Goal: Task Accomplishment & Management: Use online tool/utility

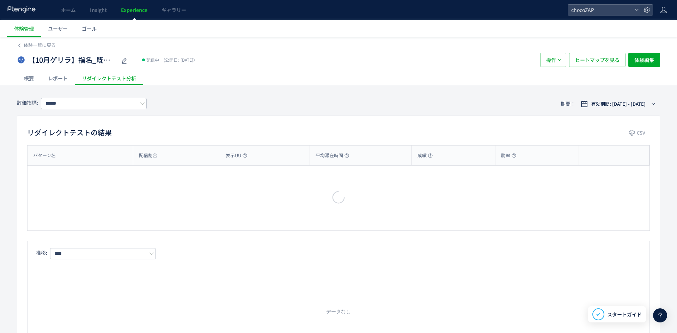
type input "**********"
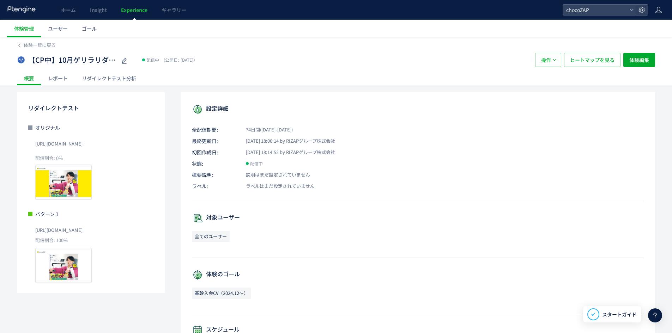
drag, startPoint x: 0, startPoint y: 0, endPoint x: 86, endPoint y: 76, distance: 115.0
click at [86, 76] on div "リダイレクトテスト分析" at bounding box center [109, 78] width 68 height 14
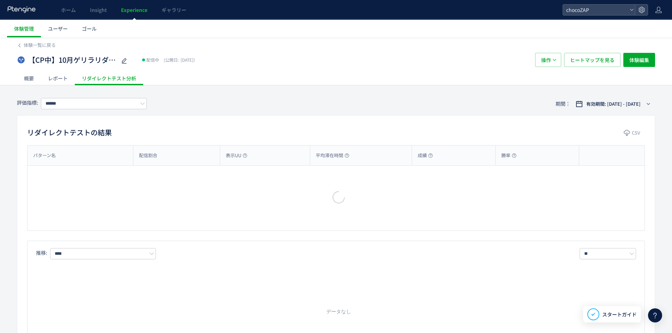
type input "**********"
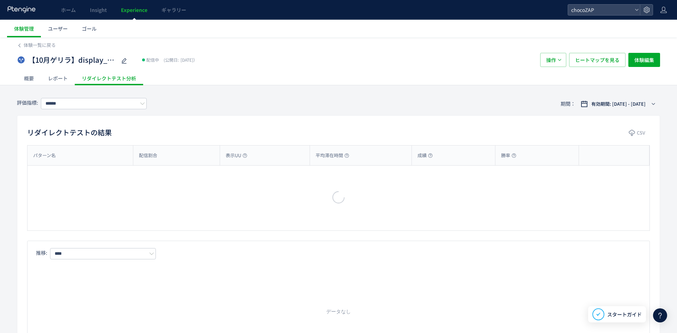
type input "**********"
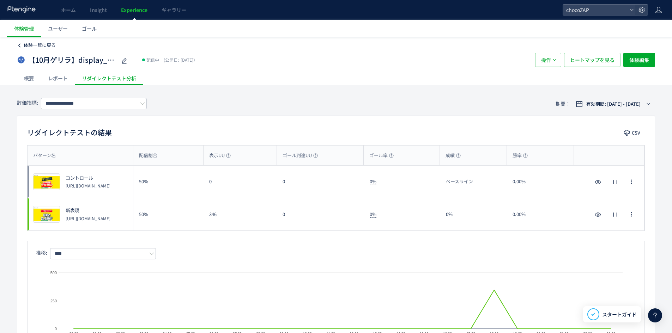
click at [22, 44] on icon at bounding box center [19, 45] width 5 height 5
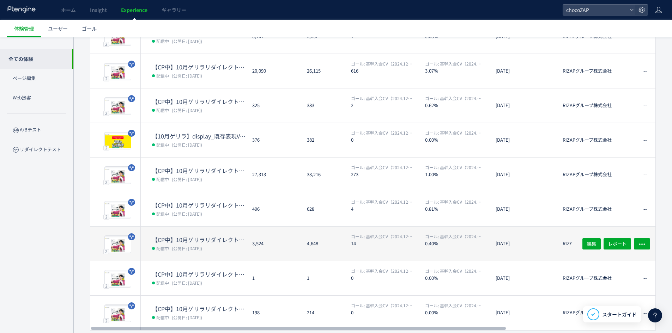
scroll to position [154, 0]
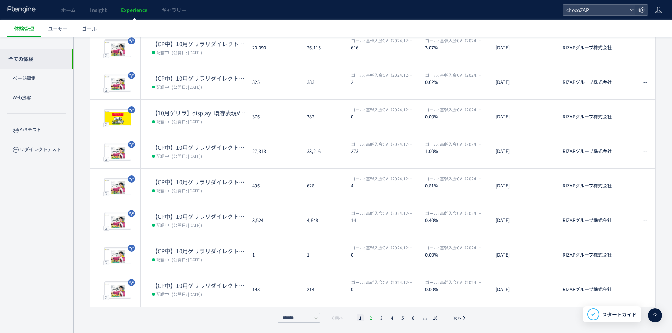
click at [371, 320] on li "2" at bounding box center [370, 318] width 7 height 7
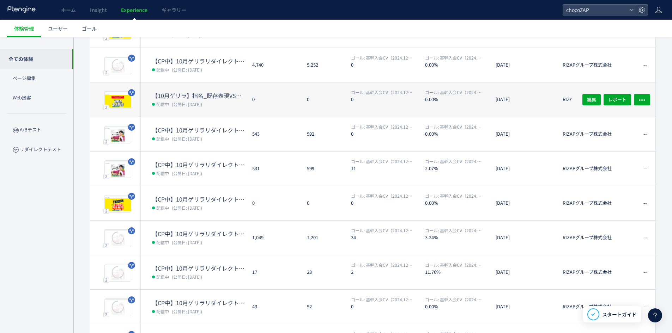
scroll to position [13, 0]
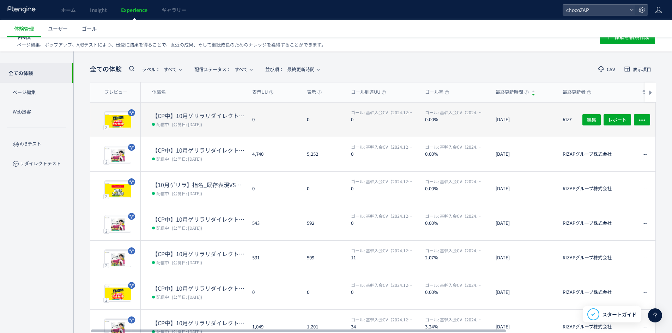
click at [197, 126] on span "(公開日: 2025/10/13)" at bounding box center [187, 124] width 30 height 6
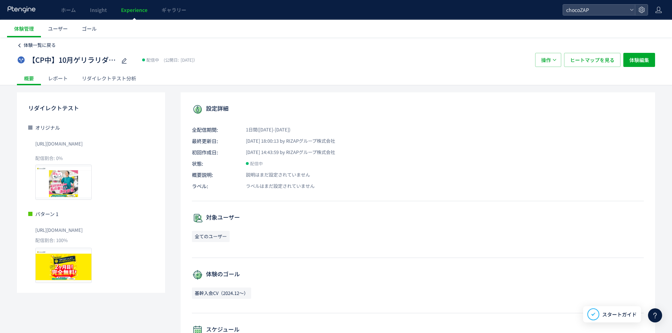
click at [31, 47] on span "体験一覧に戻る" at bounding box center [40, 45] width 32 height 7
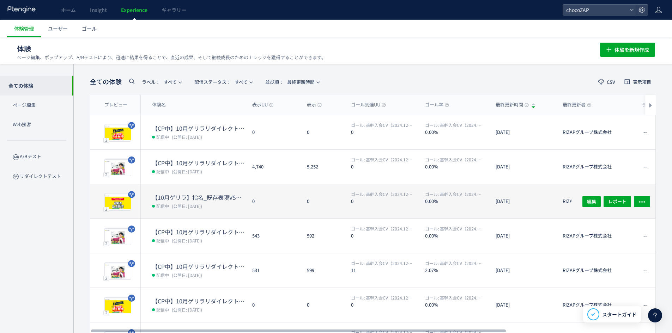
click at [202, 203] on span "(公開日: 2025/10/13)" at bounding box center [187, 206] width 30 height 6
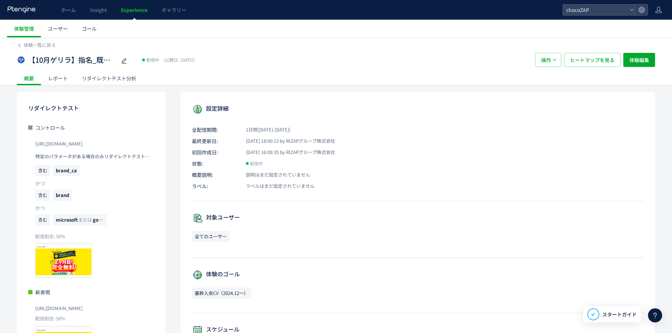
click at [103, 78] on div "リダイレクトテスト分析" at bounding box center [109, 78] width 68 height 14
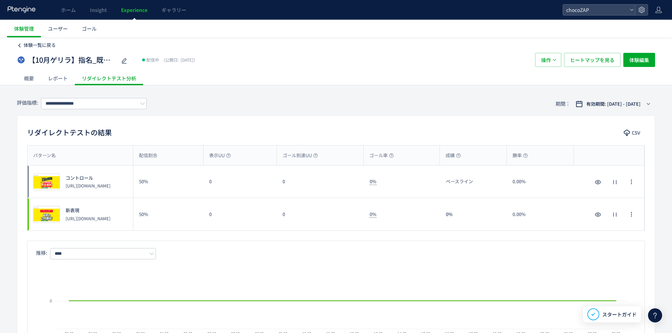
click at [23, 46] on link "体験一覧に戻る" at bounding box center [36, 45] width 39 height 7
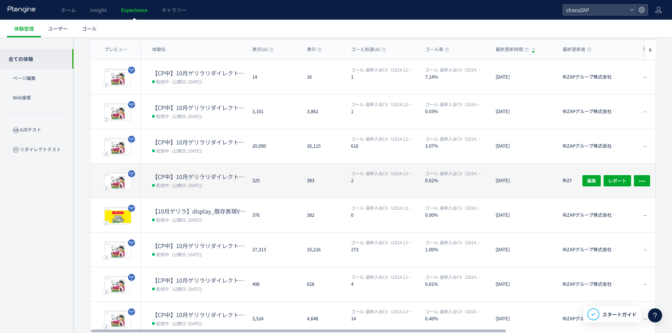
scroll to position [48, 0]
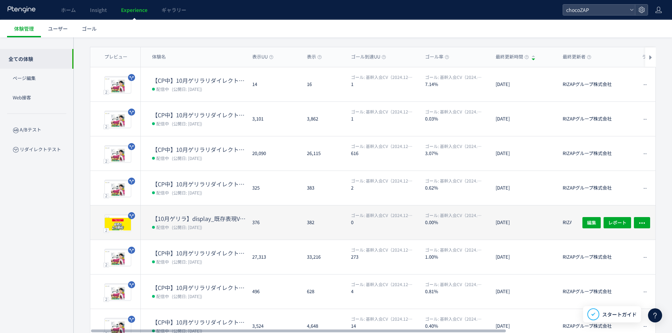
click at [228, 227] on dd "配信中 (公開日: 2025/10/13)" at bounding box center [199, 227] width 95 height 9
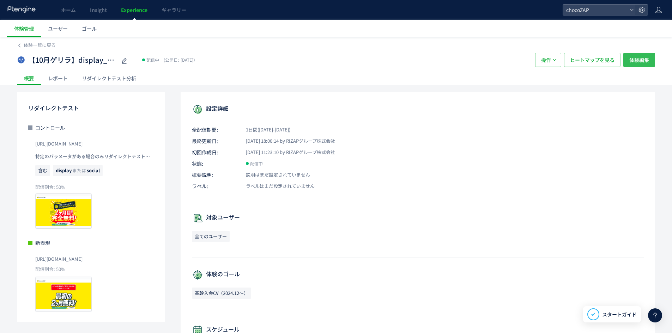
click at [642, 59] on span "体験編集" at bounding box center [639, 60] width 20 height 14
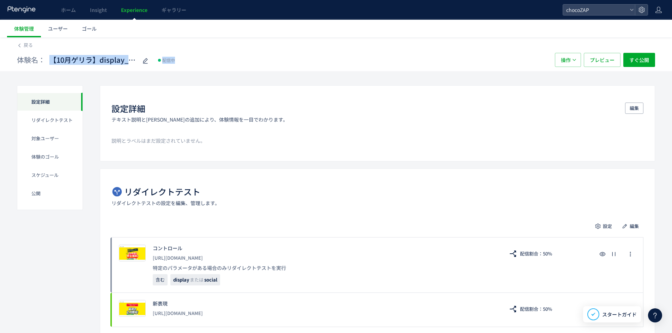
drag, startPoint x: 53, startPoint y: 60, endPoint x: 163, endPoint y: 66, distance: 110.6
click at [164, 66] on div "体験名： 【10月ゲリラ】display_既存表現VS新表現（display全媒体） 配信中" at bounding box center [282, 60] width 531 height 14
click at [23, 43] on link "戻る" at bounding box center [25, 45] width 16 height 7
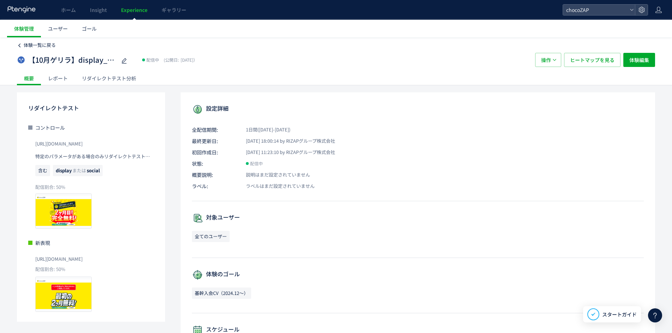
click at [21, 44] on icon at bounding box center [19, 45] width 5 height 5
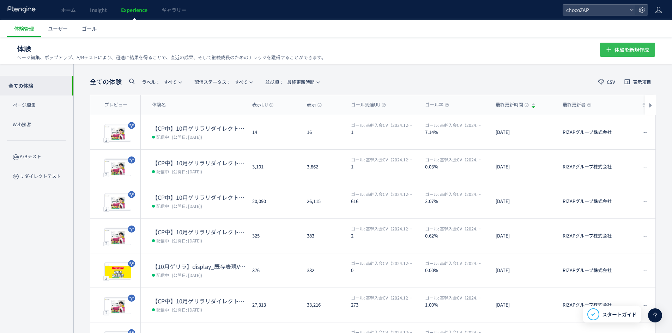
click at [621, 47] on span "体験を新規作成" at bounding box center [632, 50] width 35 height 14
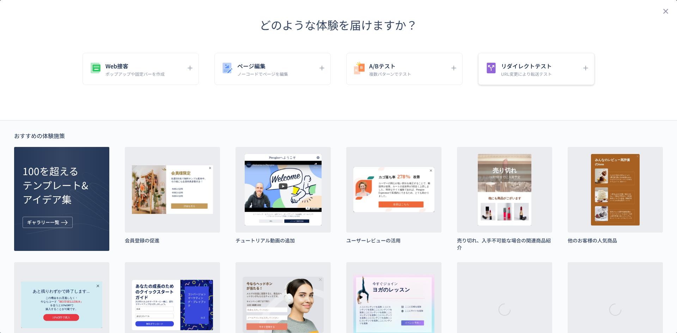
click at [494, 74] on icon "dialog" at bounding box center [491, 68] width 14 height 14
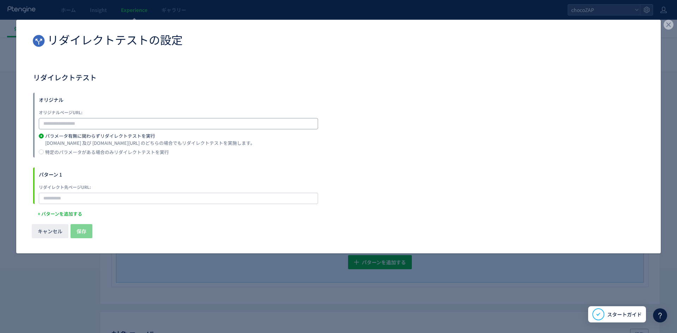
click at [85, 121] on input "dialog" at bounding box center [178, 123] width 279 height 11
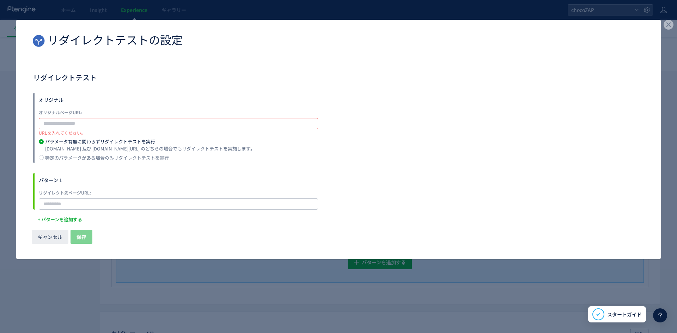
click at [105, 129] on div "URLを入れてください。" at bounding box center [178, 132] width 279 height 6
click at [106, 125] on input "dialog" at bounding box center [178, 123] width 279 height 11
paste input "**********"
type input "**********"
click at [94, 149] on div "example.com 及び example.com?*** のどちらの場合でもリダイレクトテストを実施します。" at bounding box center [150, 149] width 210 height 11
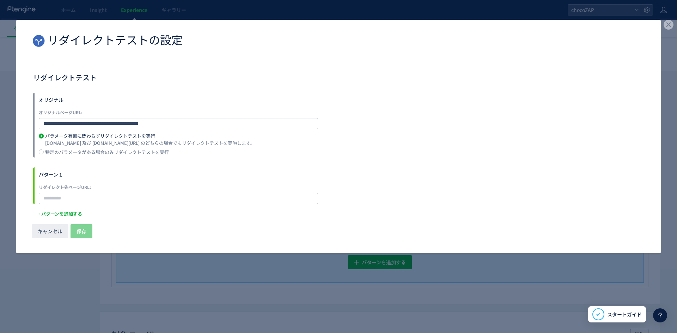
click at [95, 156] on label "特定のパラメータがある場合のみリダイレクトテストを実行" at bounding box center [341, 154] width 605 height 8
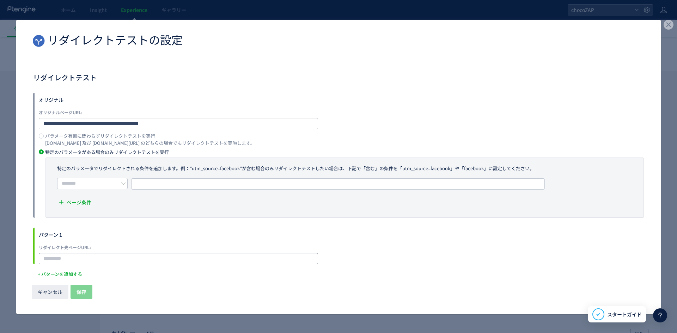
click at [90, 259] on input "dialog" at bounding box center [178, 258] width 279 height 11
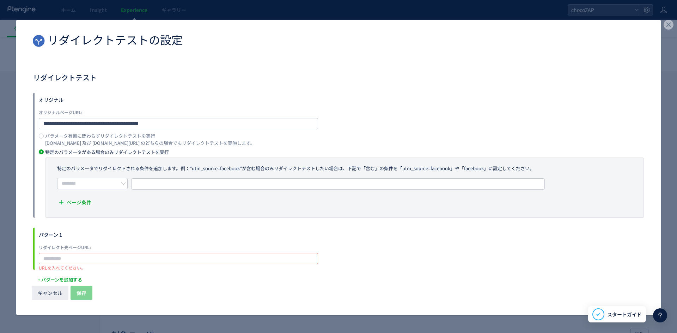
click at [151, 258] on input "dialog" at bounding box center [178, 258] width 279 height 11
paste input "**********"
type input "**********"
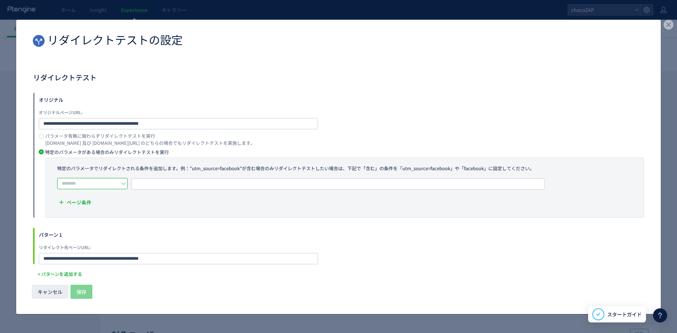
click at [113, 185] on input "dialog" at bounding box center [92, 183] width 71 height 11
click at [96, 199] on li "含む" at bounding box center [95, 201] width 74 height 12
type input "**"
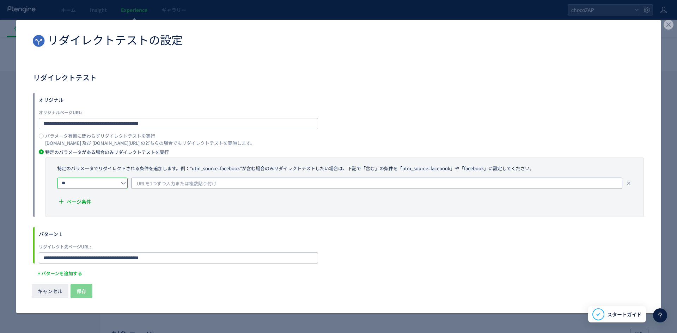
click at [156, 185] on span "URLを1つずつ入力または複数貼り付け" at bounding box center [177, 184] width 80 height 11
click at [665, 20] on icon "dialog" at bounding box center [669, 25] width 10 height 10
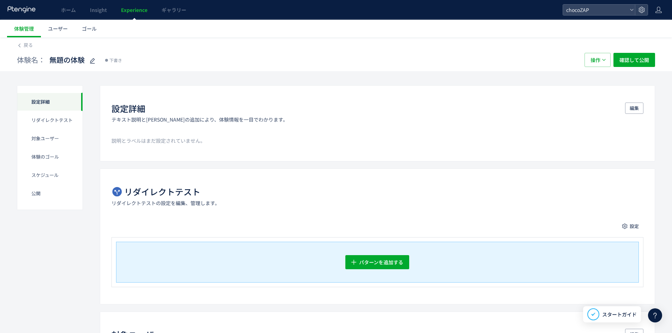
click at [33, 43] on div "戻る" at bounding box center [336, 42] width 638 height 11
click at [32, 43] on span "戻る" at bounding box center [28, 45] width 9 height 7
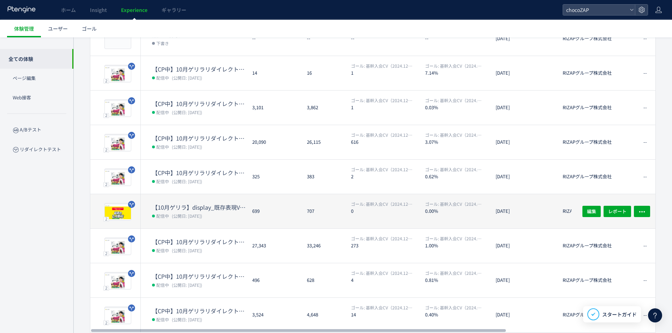
scroll to position [154, 0]
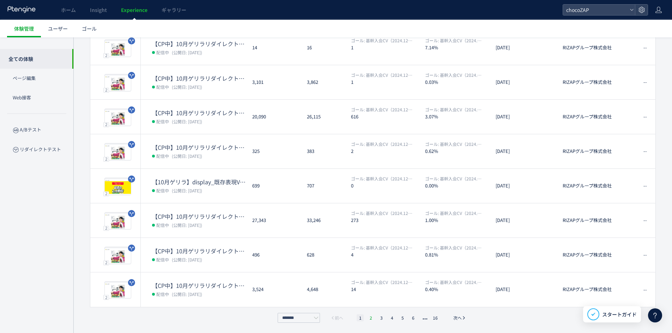
click at [374, 319] on li "2" at bounding box center [370, 318] width 7 height 7
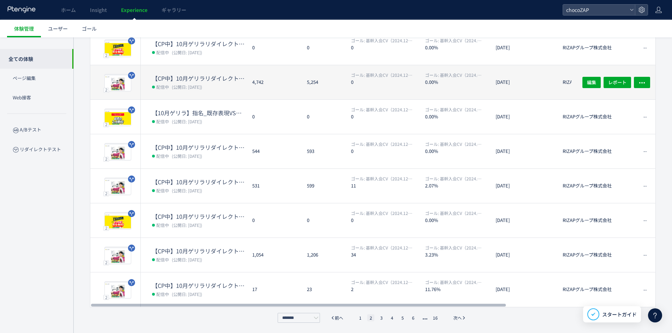
click at [195, 99] on div "2 プレビュー 【CP中】10月ゲリラリダイレクト処理：diet-06/ 配信中 (公開日: 2025/08/01) 4,742 5,254 ゴール: 基幹入…" at bounding box center [476, 82] width 772 height 35
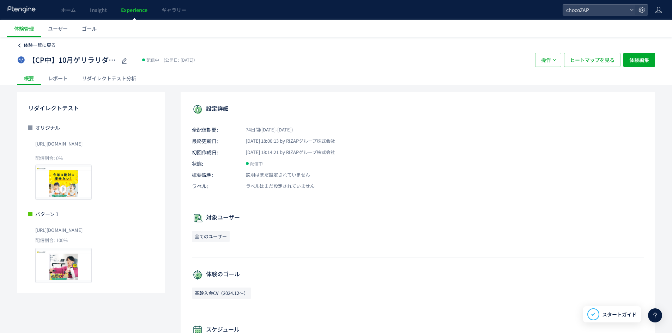
click at [34, 47] on span "体験一覧に戻る" at bounding box center [40, 45] width 32 height 7
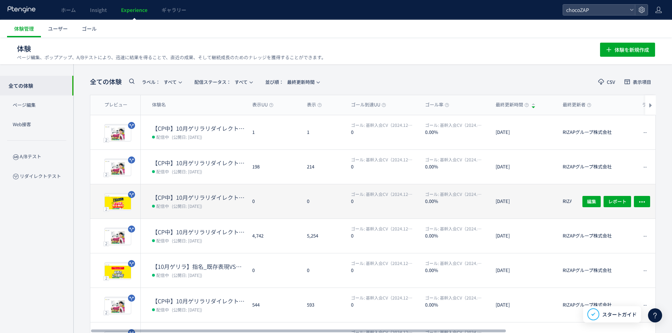
click at [210, 200] on dt "【CP中】10月ゲリラリダイレクト処理：/main-07/a/" at bounding box center [199, 198] width 95 height 8
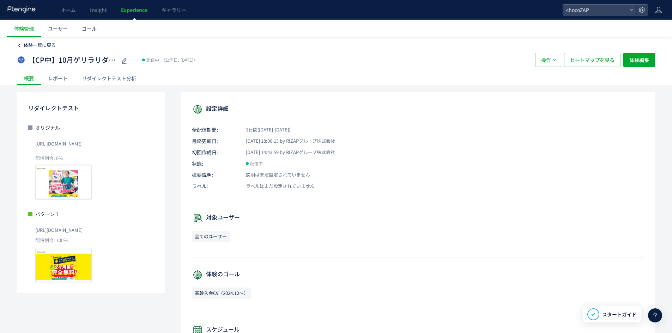
click at [54, 47] on span "体験一覧に戻る" at bounding box center [40, 45] width 32 height 7
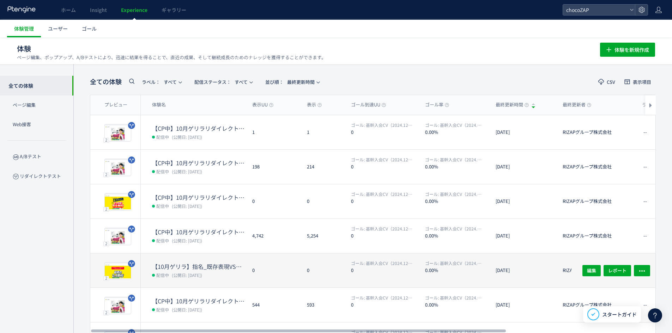
click at [217, 279] on dd "配信中 (公開日: 2025/10/13)" at bounding box center [199, 275] width 95 height 9
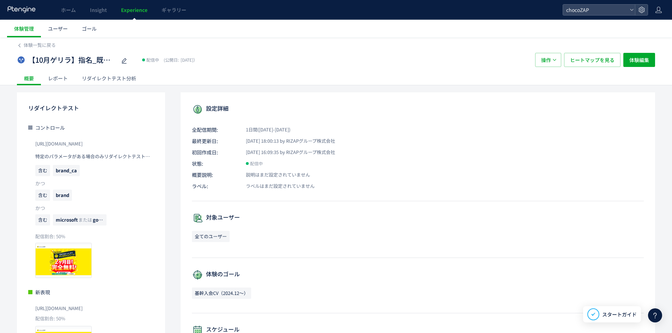
click at [123, 76] on div "リダイレクトテスト分析" at bounding box center [109, 78] width 68 height 14
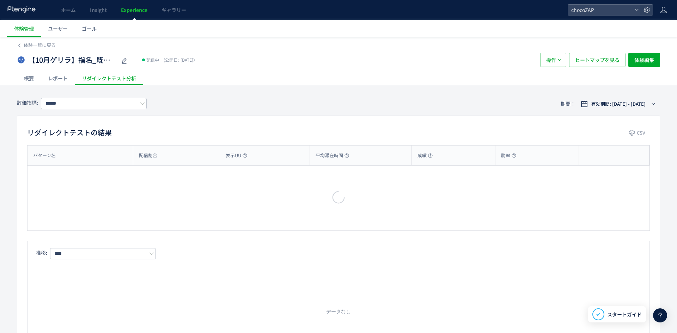
type input "**********"
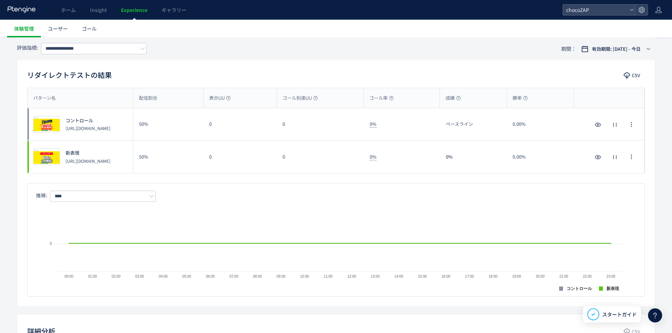
scroll to position [71, 0]
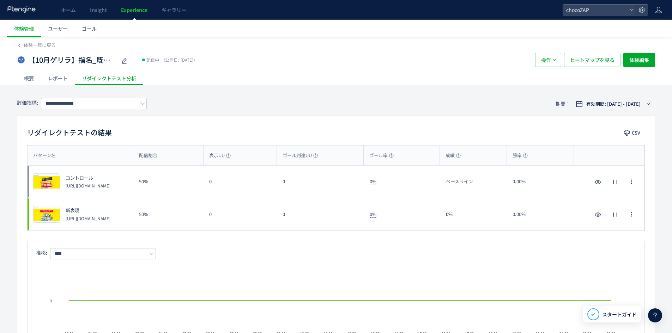
drag, startPoint x: 123, startPoint y: 191, endPoint x: 65, endPoint y: 185, distance: 58.9
click at [65, 185] on div "コントロール https://lp.chocozap.jp/campaign-01/guerrilla/202510-1/" at bounding box center [85, 182] width 50 height 14
copy p "[URL][DOMAIN_NAME]"
click at [312, 225] on div "0" at bounding box center [320, 214] width 87 height 32
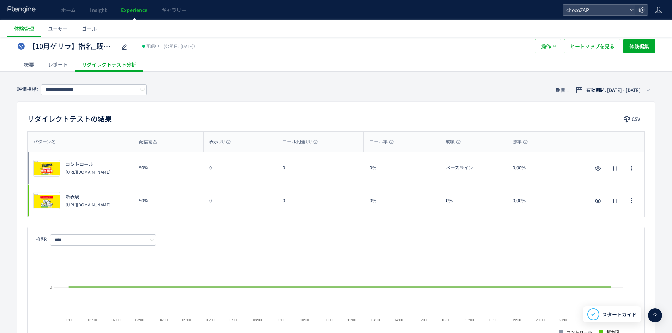
scroll to position [13, 0]
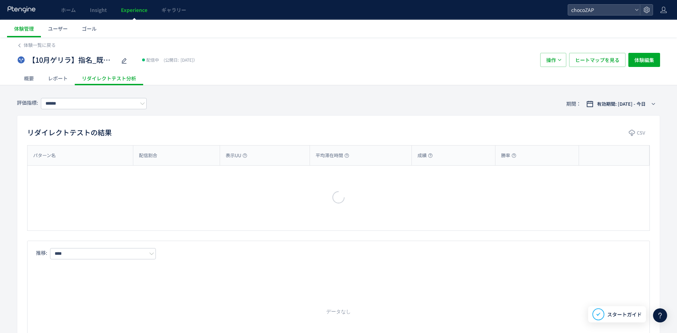
type input "**********"
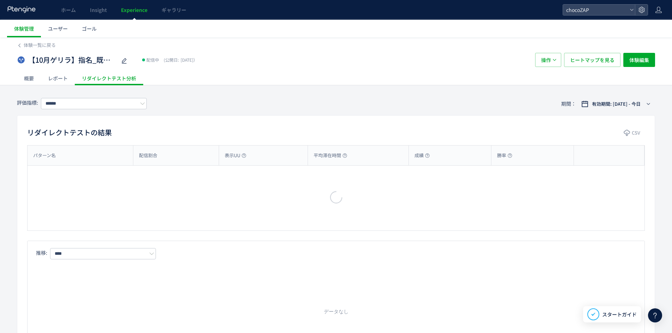
type input "**********"
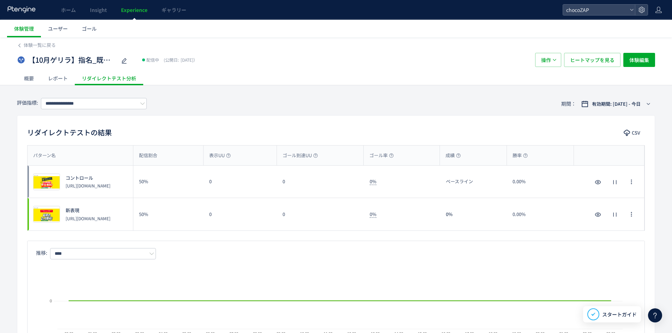
click at [54, 51] on div "【10月ゲリラ】指名_既存表現VS新表現 配信中 (公開日: 2025/10/13） 操作 ヒートマップを見る 体験編集" at bounding box center [336, 60] width 638 height 23
click at [46, 46] on span "体験一覧に戻る" at bounding box center [40, 45] width 32 height 7
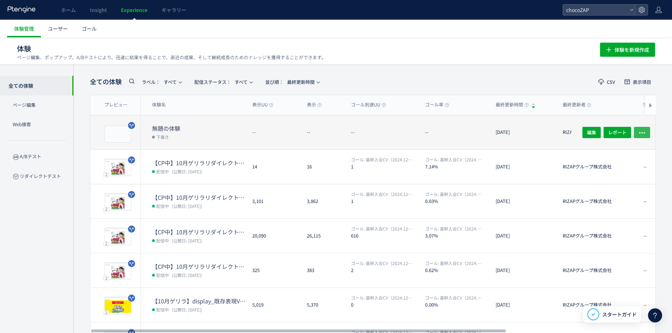
click at [642, 134] on icon "button" at bounding box center [642, 132] width 7 height 7
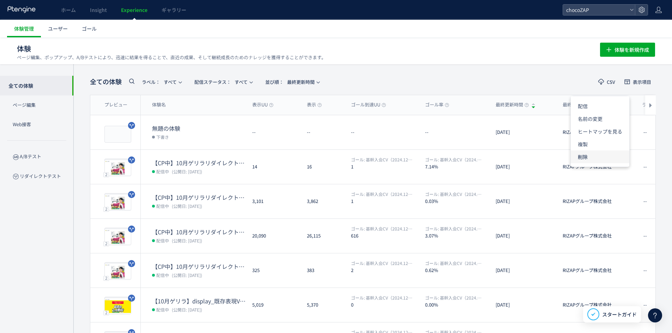
click at [579, 160] on li "削除" at bounding box center [600, 157] width 59 height 13
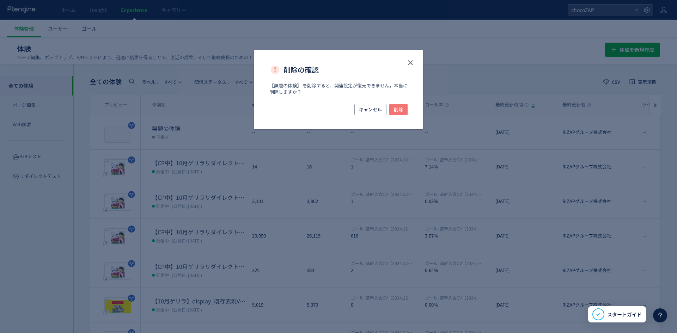
click at [406, 112] on button "削除" at bounding box center [398, 109] width 18 height 11
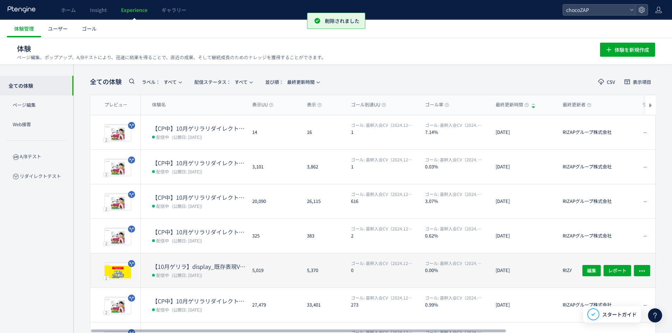
click at [211, 265] on dt "【10月ゲリラ】display_既存表現VS新表現（display全媒体）" at bounding box center [199, 267] width 95 height 8
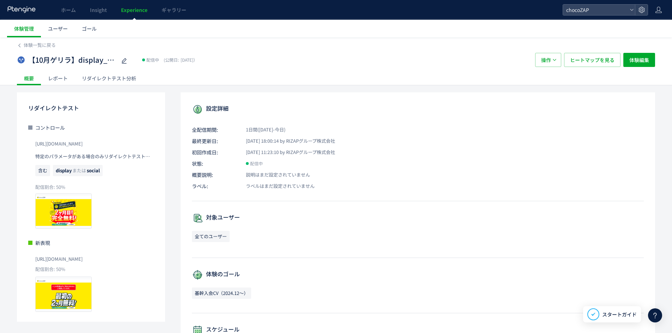
click at [104, 89] on div "体験一覧に戻る 【10月ゲリラ】display_既存表現VS新表現（display全媒体） 配信中 (公開日: 2025/10/13） 操作 ヒートマップを見…" at bounding box center [336, 252] width 672 height 430
click at [107, 86] on div "体験一覧に戻る 【10月ゲリラ】display_既存表現VS新表現（display全媒体） 配信中 (公開日: 2025/10/13） 操作 ヒートマップを見…" at bounding box center [336, 252] width 672 height 430
click at [110, 82] on div "リダイレクトテスト分析" at bounding box center [109, 78] width 68 height 14
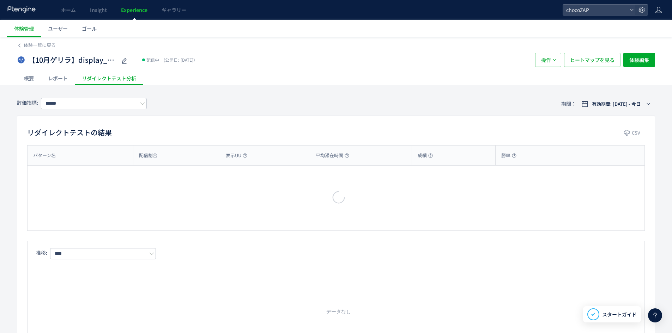
type input "**********"
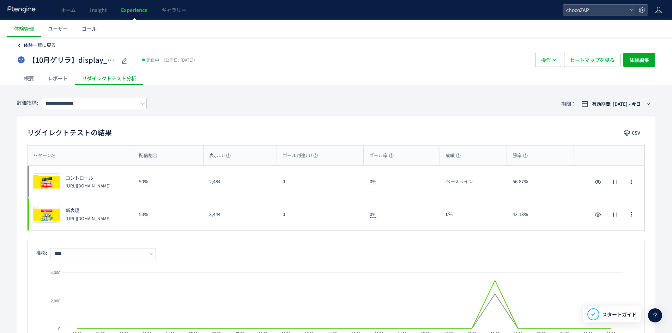
click at [40, 45] on span "体験一覧に戻る" at bounding box center [40, 45] width 32 height 7
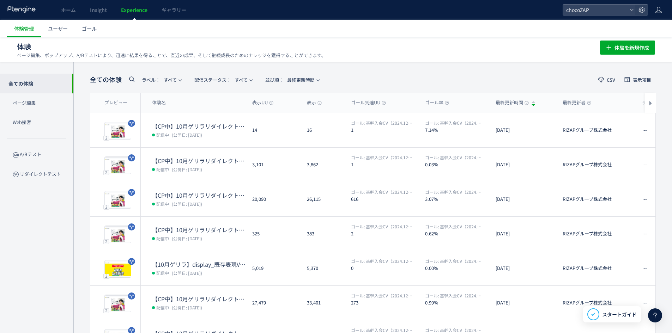
scroll to position [154, 0]
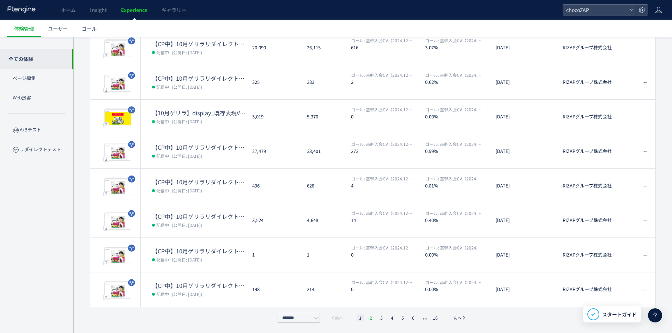
click at [370, 318] on li "2" at bounding box center [370, 318] width 7 height 7
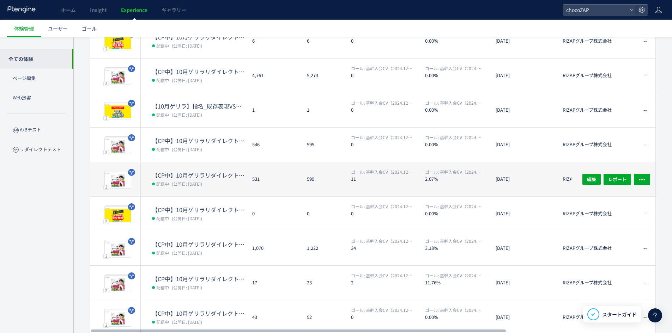
scroll to position [83, 0]
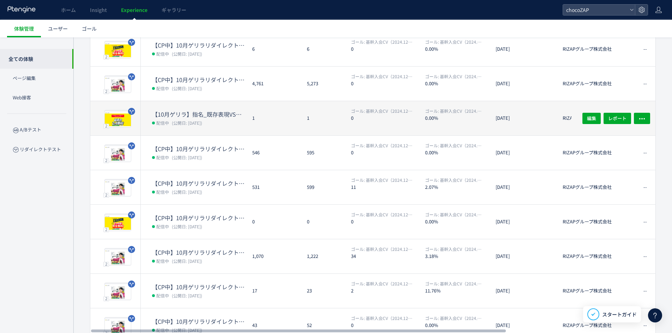
click at [180, 126] on dd "配信中 (公開日: 2025/10/13)" at bounding box center [199, 122] width 95 height 9
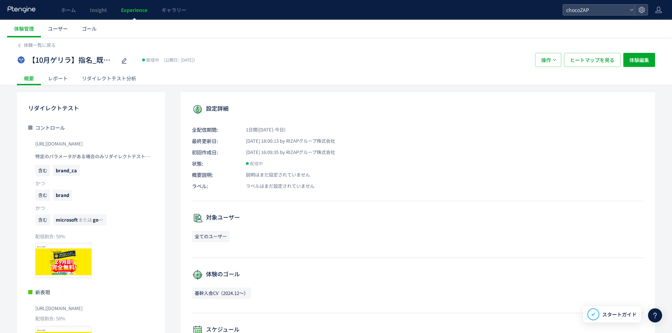
click at [98, 79] on div "リダイレクトテスト分析" at bounding box center [109, 78] width 68 height 14
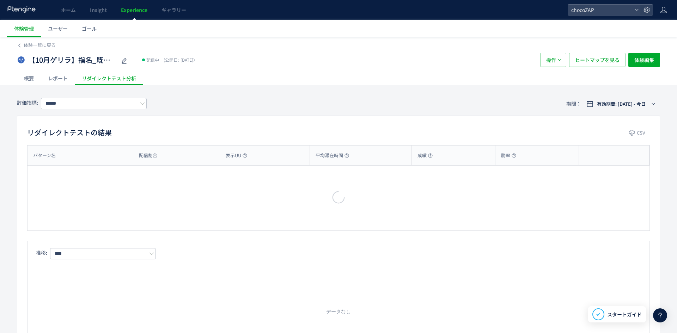
type input "**********"
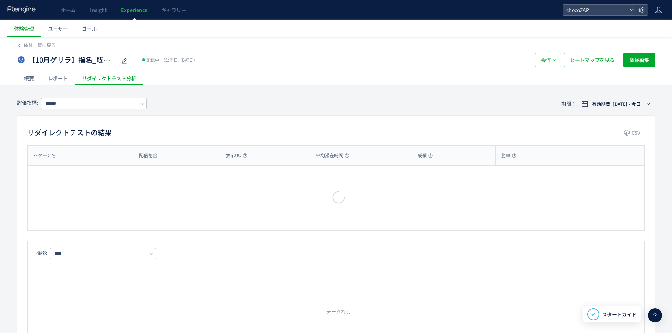
type input "**********"
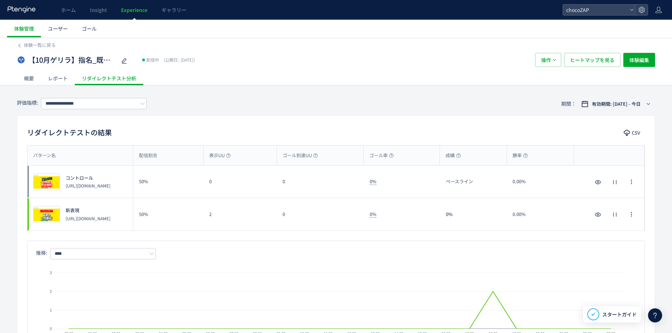
click at [308, 83] on div "概要 レポート リダイレクトテスト分析" at bounding box center [336, 78] width 638 height 14
